Goal: Transaction & Acquisition: Subscribe to service/newsletter

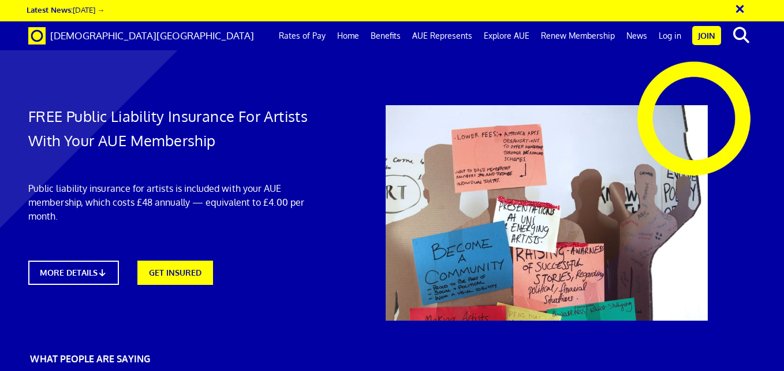
scroll to position [58, 0]
click at [180, 258] on link "GET INSURED" at bounding box center [175, 271] width 83 height 27
click at [511, 33] on link "Explore AUE" at bounding box center [506, 35] width 57 height 29
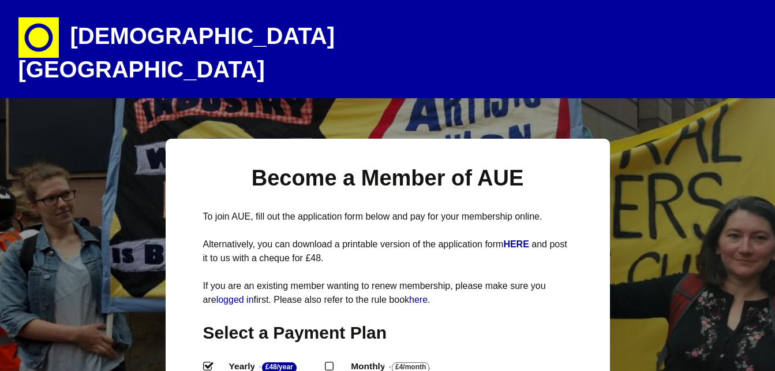
select select
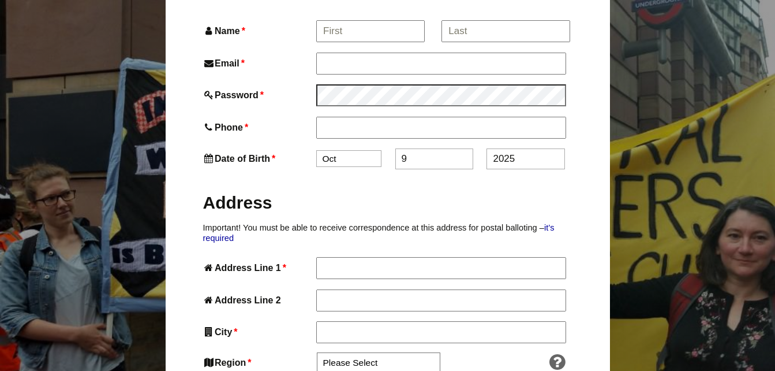
scroll to position [693, 0]
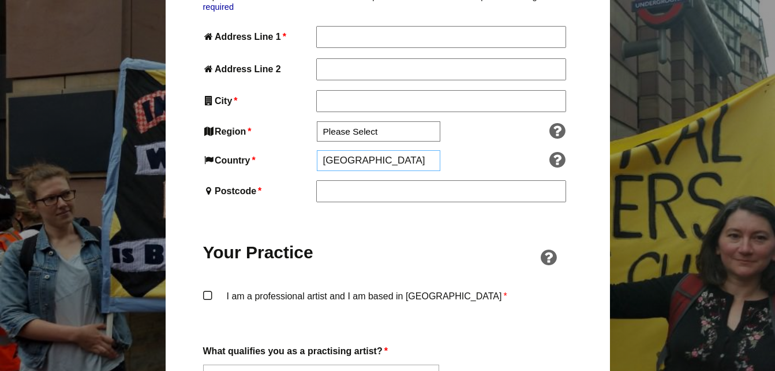
click at [401, 150] on input "[GEOGRAPHIC_DATA]" at bounding box center [379, 160] width 124 height 21
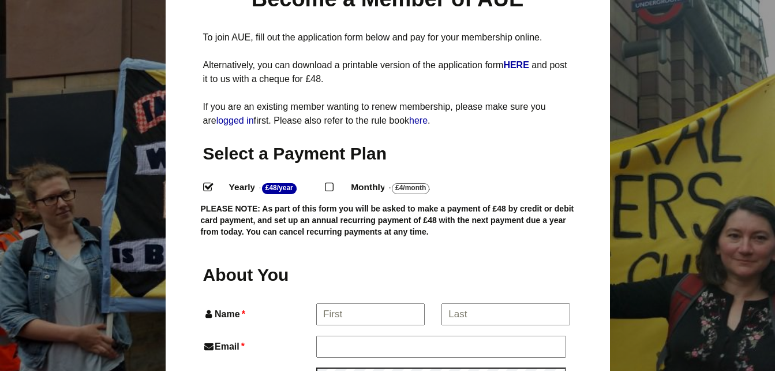
scroll to position [0, 0]
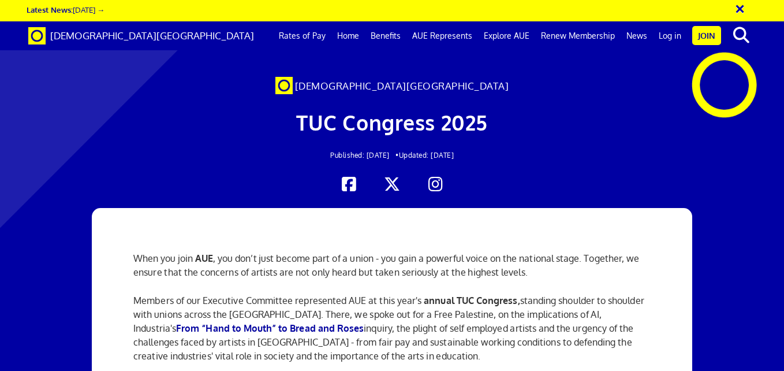
scroll to position [231, 0]
